Goal: Information Seeking & Learning: Learn about a topic

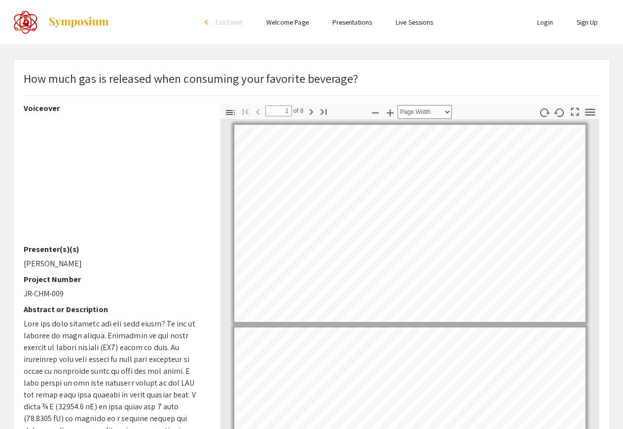
select select "page-width"
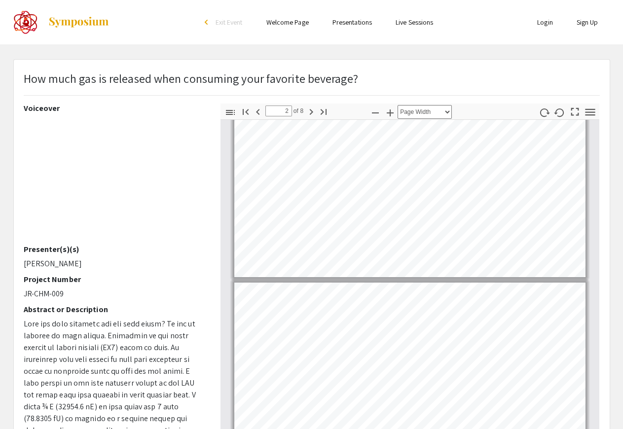
type input "1"
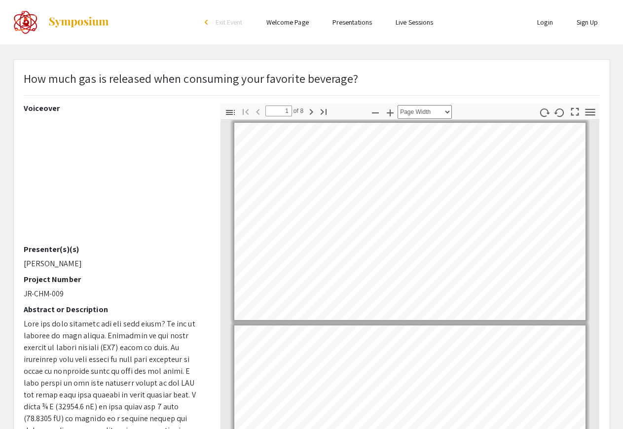
scroll to position [0, 0]
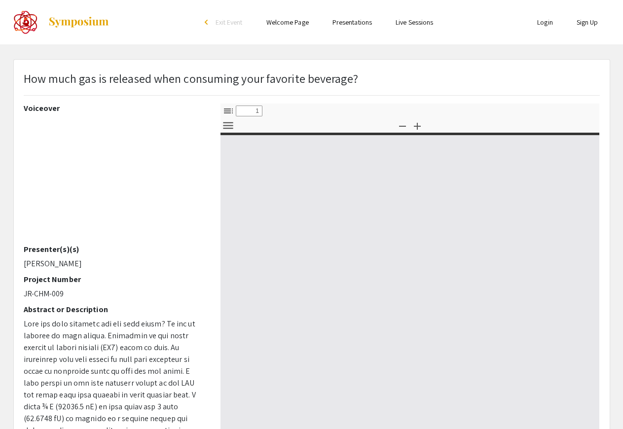
select select "custom"
type input "0"
select select "custom"
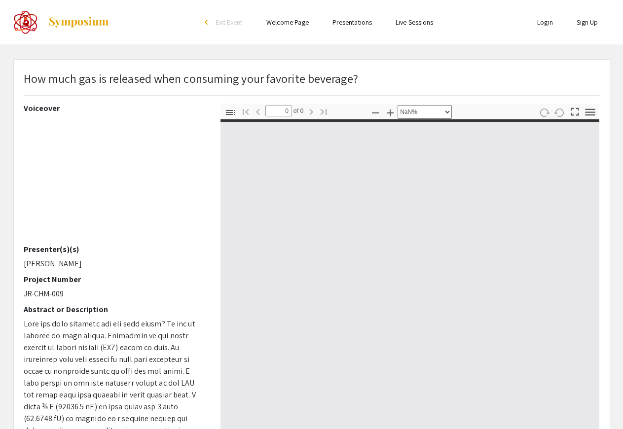
type input "1"
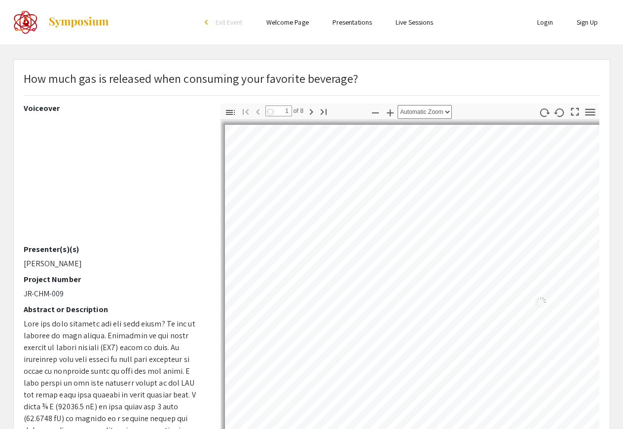
select select "page-width"
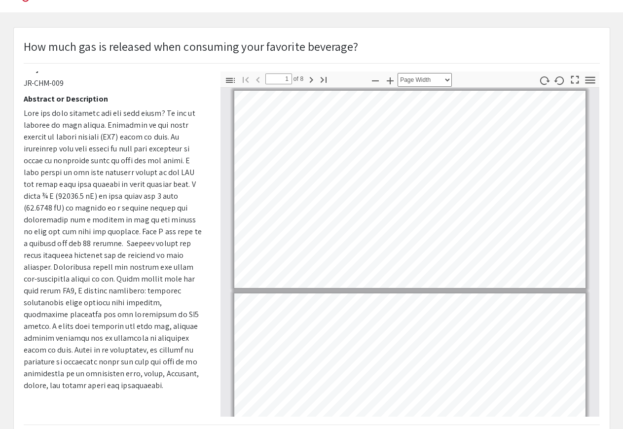
scroll to position [49, 0]
